Goal: Navigation & Orientation: Understand site structure

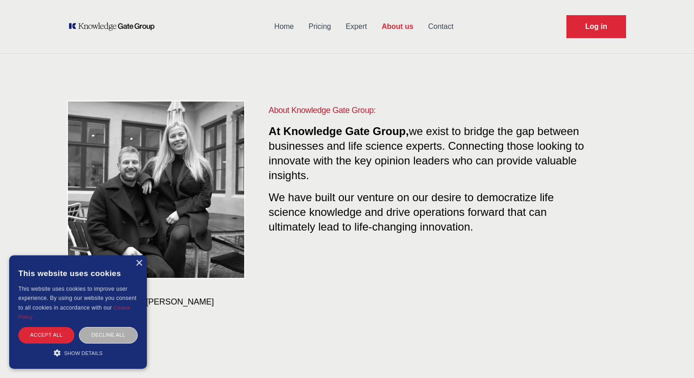
click at [115, 336] on div "Decline all" at bounding box center [108, 335] width 59 height 16
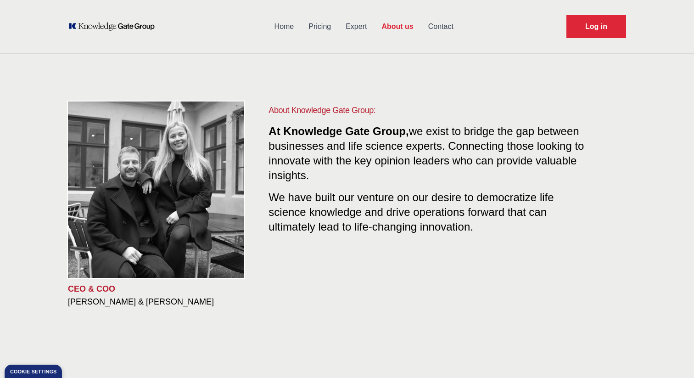
click at [315, 29] on link "Pricing" at bounding box center [319, 27] width 37 height 24
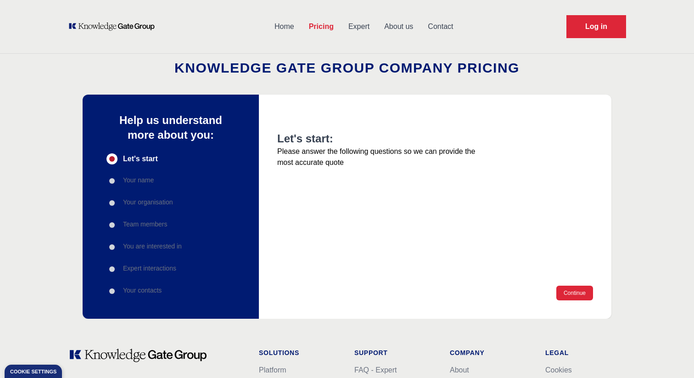
click at [271, 29] on link "Home" at bounding box center [284, 27] width 34 height 24
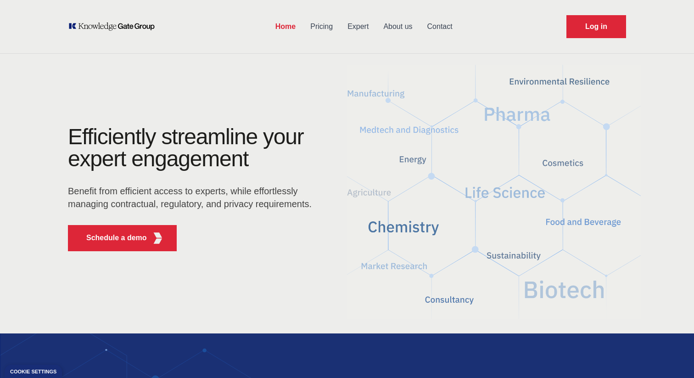
click at [434, 25] on link "Contact" at bounding box center [440, 27] width 40 height 24
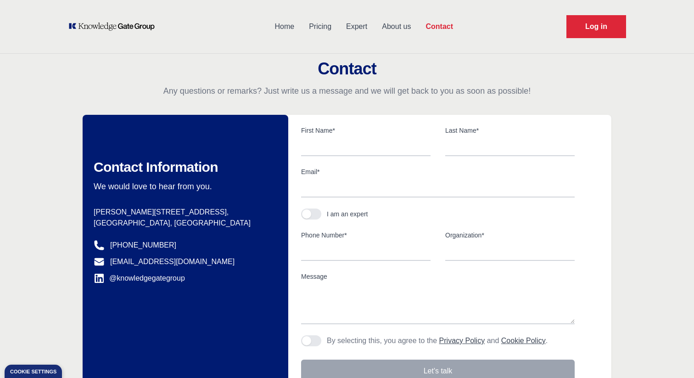
click at [400, 26] on link "About us" at bounding box center [397, 27] width 44 height 24
